Goal: Task Accomplishment & Management: Manage account settings

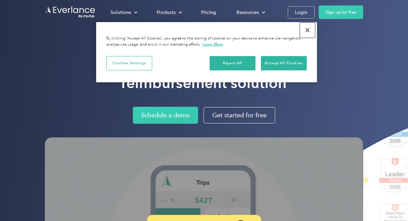
click at [307, 31] on button "Close" at bounding box center [307, 30] width 15 height 15
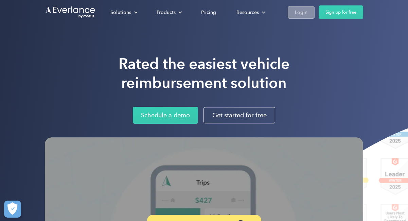
click at [297, 13] on div "Login" at bounding box center [301, 12] width 13 height 8
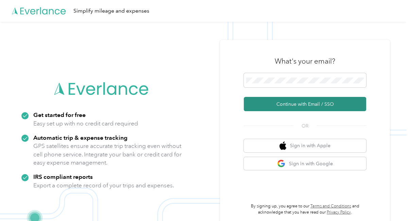
click at [311, 104] on button "Continue with Email / SSO" at bounding box center [305, 104] width 122 height 14
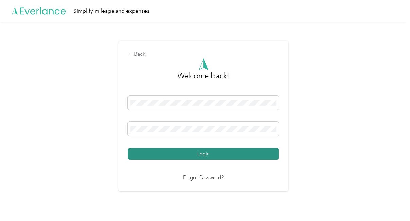
click at [232, 150] on button "Login" at bounding box center [203, 154] width 151 height 12
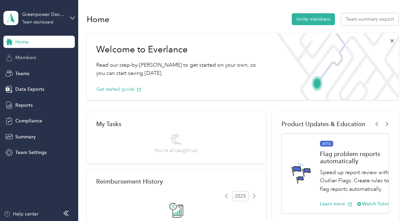
click at [33, 56] on span "Members" at bounding box center [25, 57] width 21 height 7
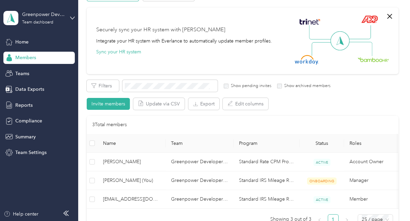
scroll to position [51, 0]
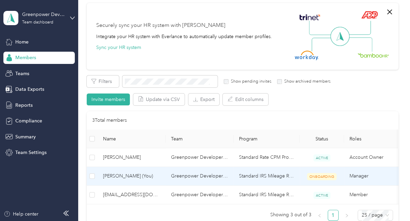
click at [325, 173] on span "ONBOARDING" at bounding box center [322, 176] width 30 height 7
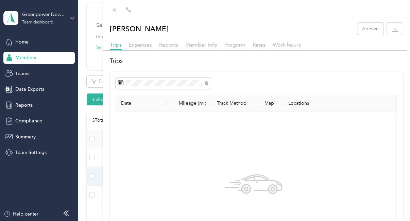
click at [37, 43] on div "Ahuva Hoch Archive Trips Expenses Reports Member info Program Rates Work hours …" at bounding box center [205, 110] width 410 height 221
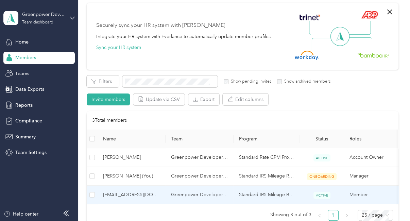
click at [137, 193] on span "[EMAIL_ADDRESS][DOMAIN_NAME]" at bounding box center [131, 194] width 57 height 7
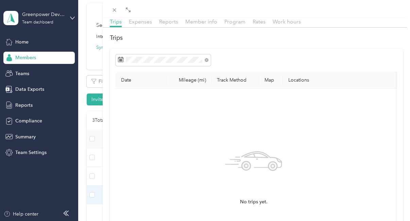
scroll to position [24, 0]
click at [139, 20] on span "Expenses" at bounding box center [140, 20] width 23 height 6
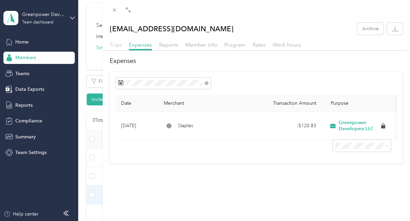
click at [120, 45] on span "Trips" at bounding box center [116, 44] width 12 height 6
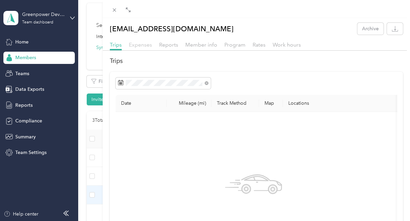
click at [139, 45] on span "Expenses" at bounding box center [140, 44] width 23 height 6
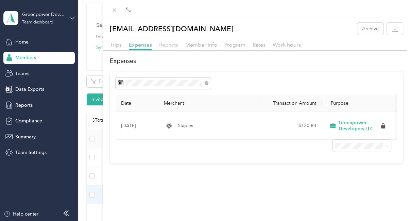
click at [161, 47] on span "Reports" at bounding box center [168, 44] width 19 height 6
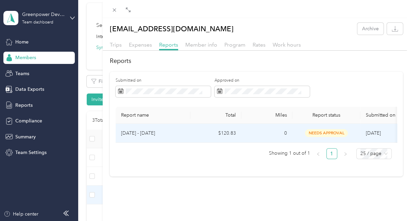
click at [318, 134] on span "needs approval" at bounding box center [326, 133] width 43 height 8
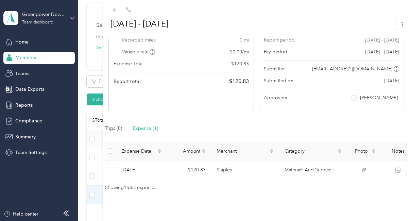
scroll to position [93, 0]
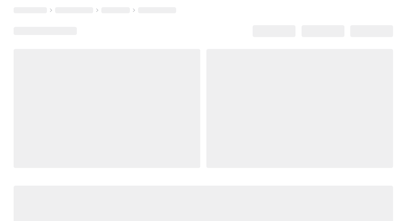
click at [109, 158] on div at bounding box center [107, 108] width 187 height 119
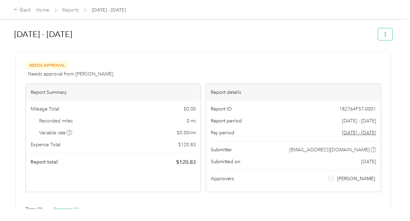
click at [383, 35] on icon "button" at bounding box center [385, 34] width 5 height 5
click at [251, 56] on div "Needs Approval Needs approval from Leah Weisbord View activity & comments Repor…" at bounding box center [203, 167] width 375 height 230
click at [46, 66] on span "Needs Approval" at bounding box center [46, 66] width 43 height 8
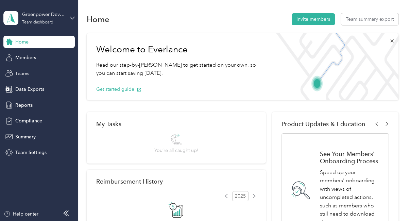
click at [46, 44] on div "Home" at bounding box center [38, 42] width 71 height 12
click at [34, 58] on span "Members" at bounding box center [25, 57] width 21 height 7
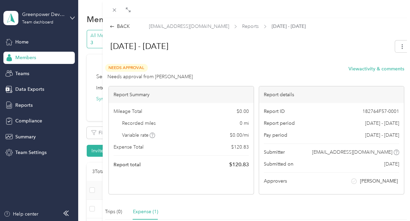
click at [83, 115] on div "BACK abalter@greenpowerdevelopers.com Reports Aug 1 - 31, 2025 Aug 1 - 31, 2025…" at bounding box center [205, 110] width 410 height 221
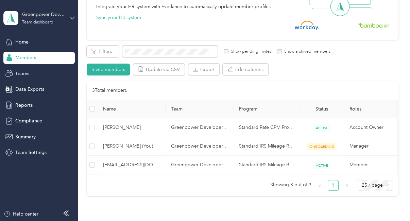
scroll to position [82, 0]
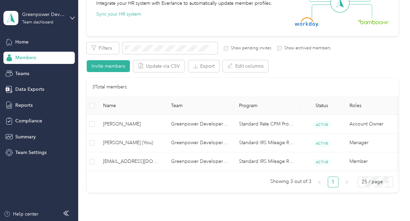
scroll to position [93, 0]
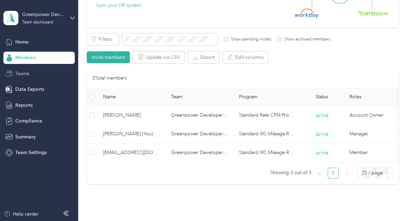
click at [41, 75] on div "Teams" at bounding box center [38, 73] width 71 height 12
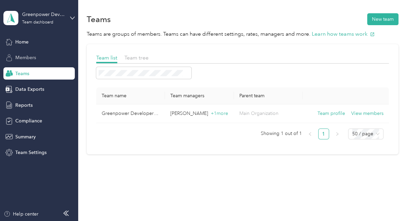
click at [33, 57] on span "Members" at bounding box center [25, 57] width 21 height 7
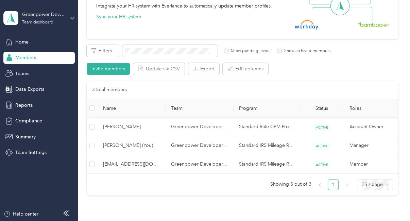
scroll to position [83, 0]
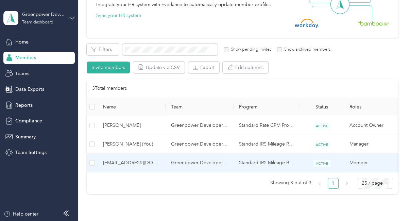
click at [136, 162] on span "[EMAIL_ADDRESS][DOMAIN_NAME]" at bounding box center [131, 162] width 57 height 7
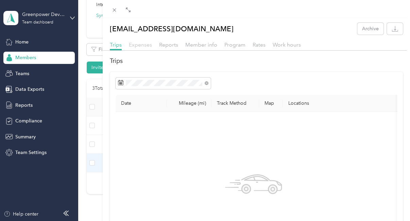
click at [133, 45] on span "Expenses" at bounding box center [140, 44] width 23 height 6
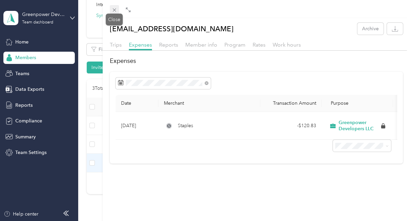
click at [112, 10] on icon at bounding box center [114, 10] width 6 height 6
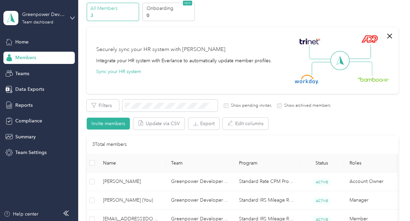
scroll to position [29, 0]
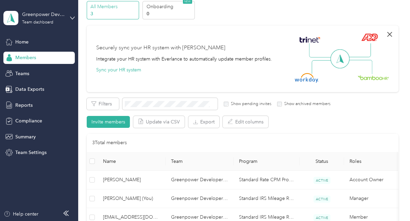
click at [388, 35] on icon "button" at bounding box center [389, 34] width 8 height 8
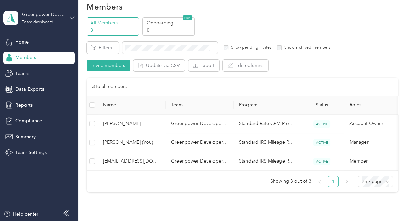
scroll to position [0, 0]
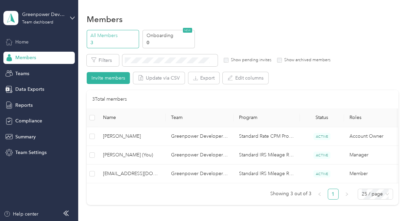
click at [39, 41] on div "Home" at bounding box center [38, 42] width 71 height 12
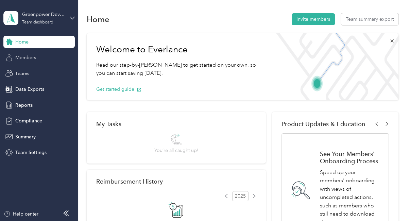
click at [58, 54] on div "Members" at bounding box center [38, 58] width 71 height 12
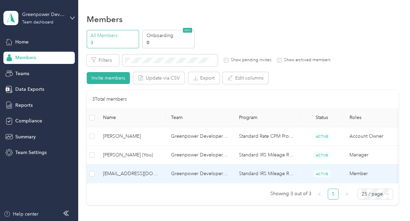
click at [149, 170] on span "[EMAIL_ADDRESS][DOMAIN_NAME]" at bounding box center [131, 173] width 57 height 7
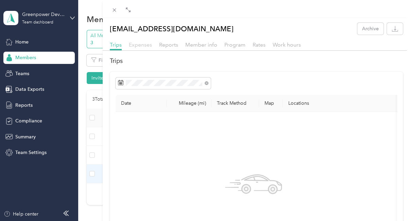
click at [143, 44] on span "Expenses" at bounding box center [140, 44] width 23 height 6
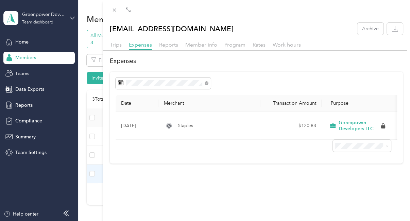
click at [399, 174] on div "[EMAIL_ADDRESS][DOMAIN_NAME] Archive Trips Expenses Reports Member info Program…" at bounding box center [257, 128] width 308 height 221
click at [166, 42] on span "Reports" at bounding box center [168, 44] width 19 height 6
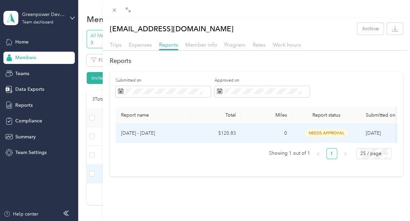
click at [322, 129] on span "needs approval" at bounding box center [326, 133] width 43 height 8
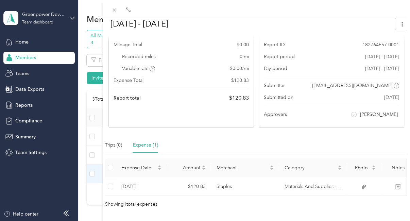
scroll to position [76, 0]
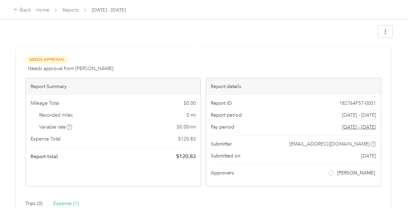
drag, startPoint x: 270, startPoint y: 187, endPoint x: 323, endPoint y: 162, distance: 58.5
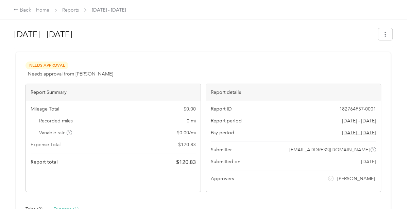
scroll to position [10, 0]
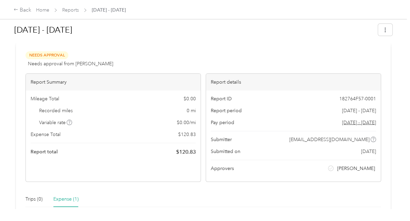
click at [24, 48] on div at bounding box center [203, 44] width 378 height 7
click at [16, 10] on icon at bounding box center [16, 9] width 5 height 5
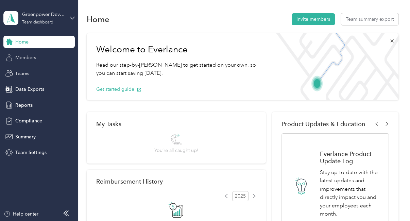
click at [54, 56] on div "Members" at bounding box center [38, 58] width 71 height 12
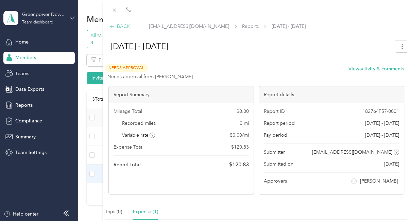
click at [118, 24] on div "BACK" at bounding box center [120, 26] width 20 height 7
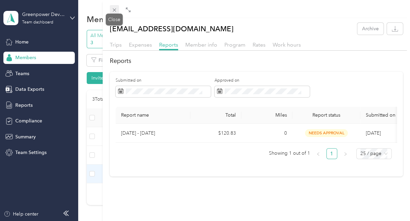
click at [111, 11] on span at bounding box center [115, 10] width 10 height 10
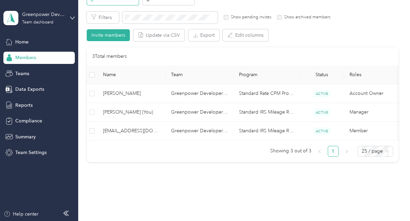
scroll to position [25, 0]
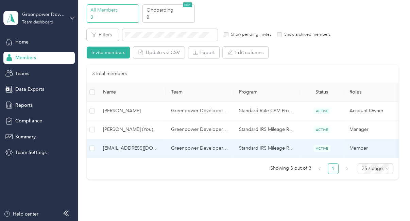
click at [125, 150] on span "[EMAIL_ADDRESS][DOMAIN_NAME]" at bounding box center [131, 147] width 57 height 7
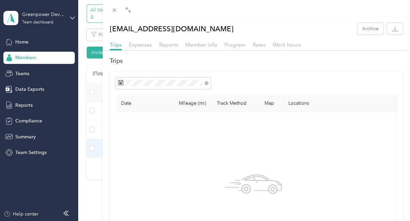
click at [171, 48] on div "Reports" at bounding box center [168, 45] width 19 height 8
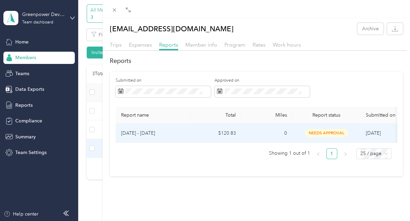
click at [316, 131] on span "needs approval" at bounding box center [326, 133] width 43 height 8
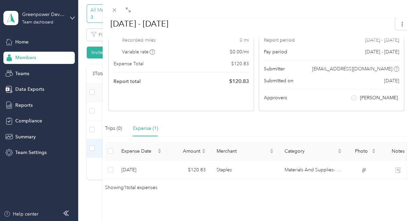
scroll to position [93, 0]
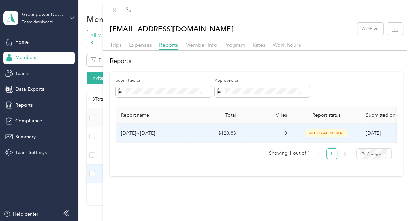
click at [327, 128] on td "needs approval" at bounding box center [326, 133] width 68 height 19
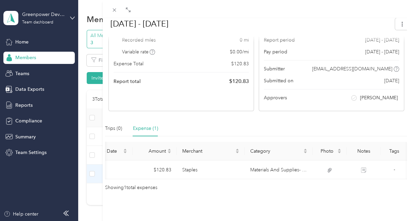
scroll to position [0, 39]
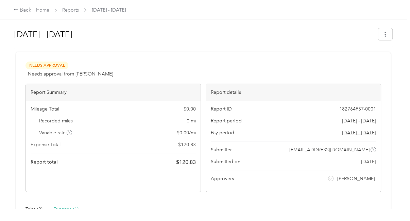
click at [332, 178] on icon at bounding box center [330, 178] width 3 height 3
